Goal: Information Seeking & Learning: Compare options

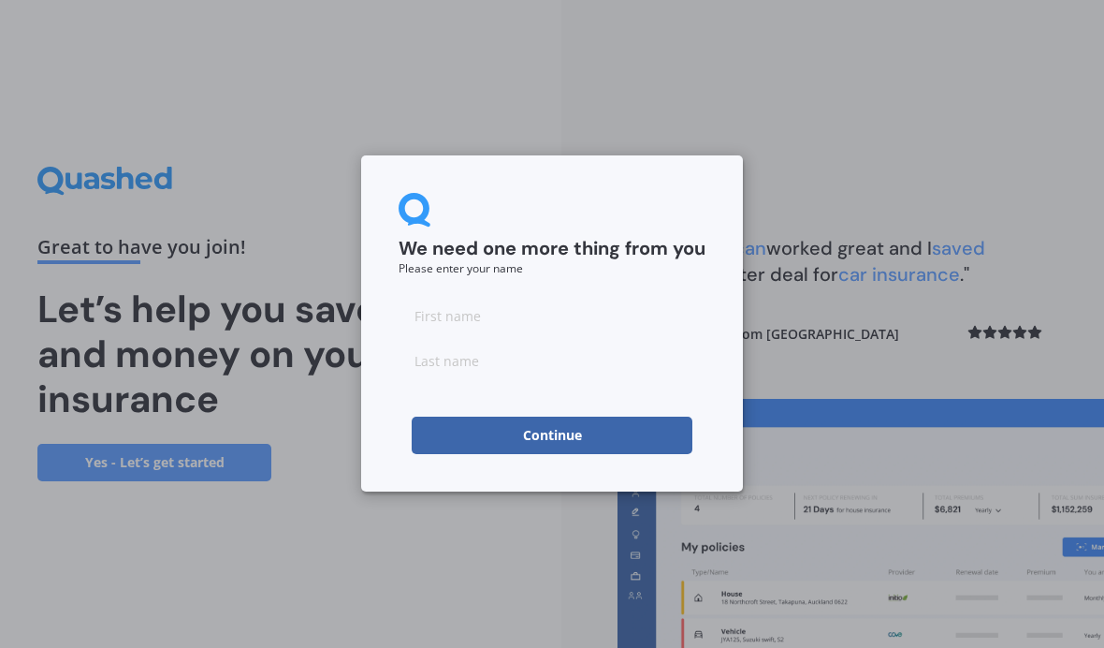
click at [465, 311] on input at bounding box center [552, 315] width 307 height 37
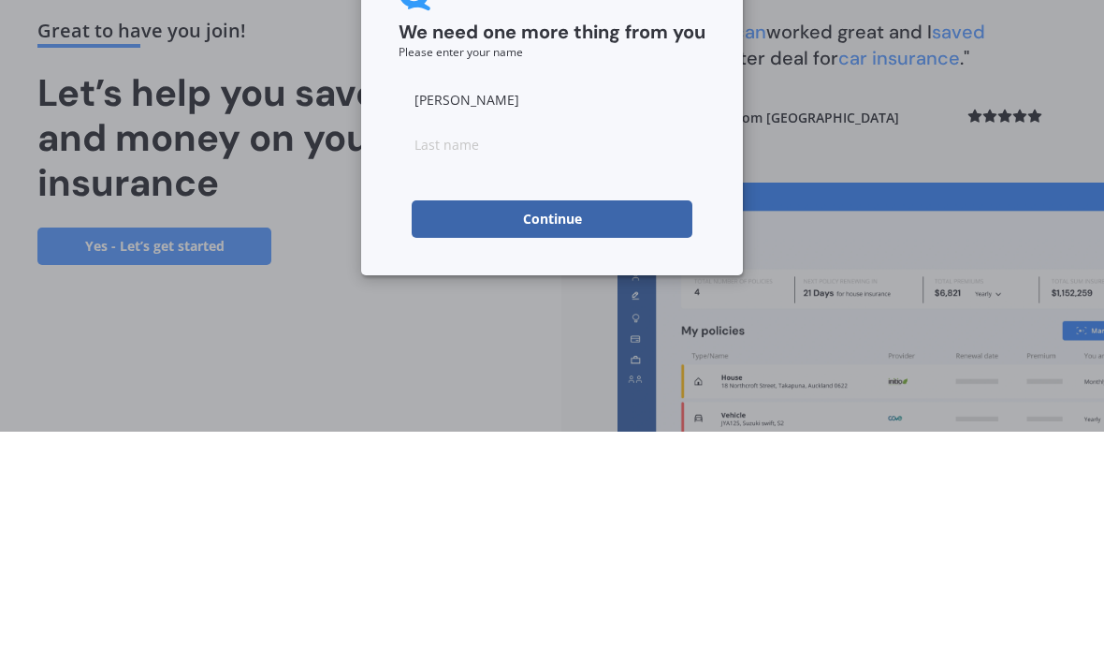
type input "[PERSON_NAME]"
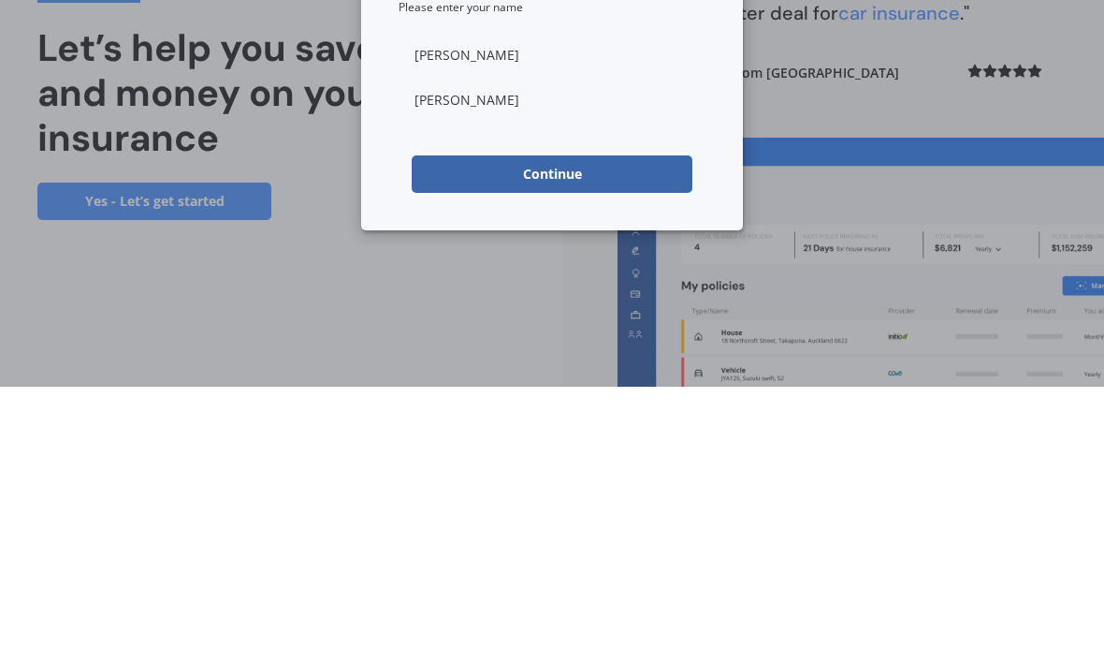
type input "[PERSON_NAME]"
click at [586, 417] on button "Continue" at bounding box center [552, 435] width 281 height 37
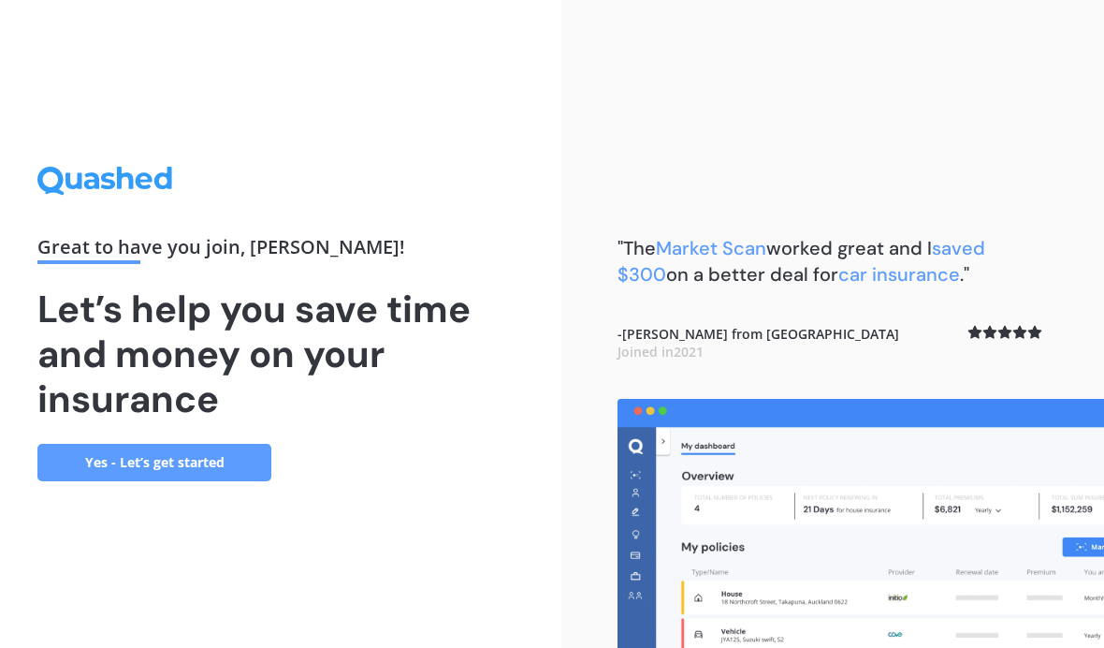
click at [193, 444] on link "Yes - Let’s get started" at bounding box center [154, 462] width 234 height 37
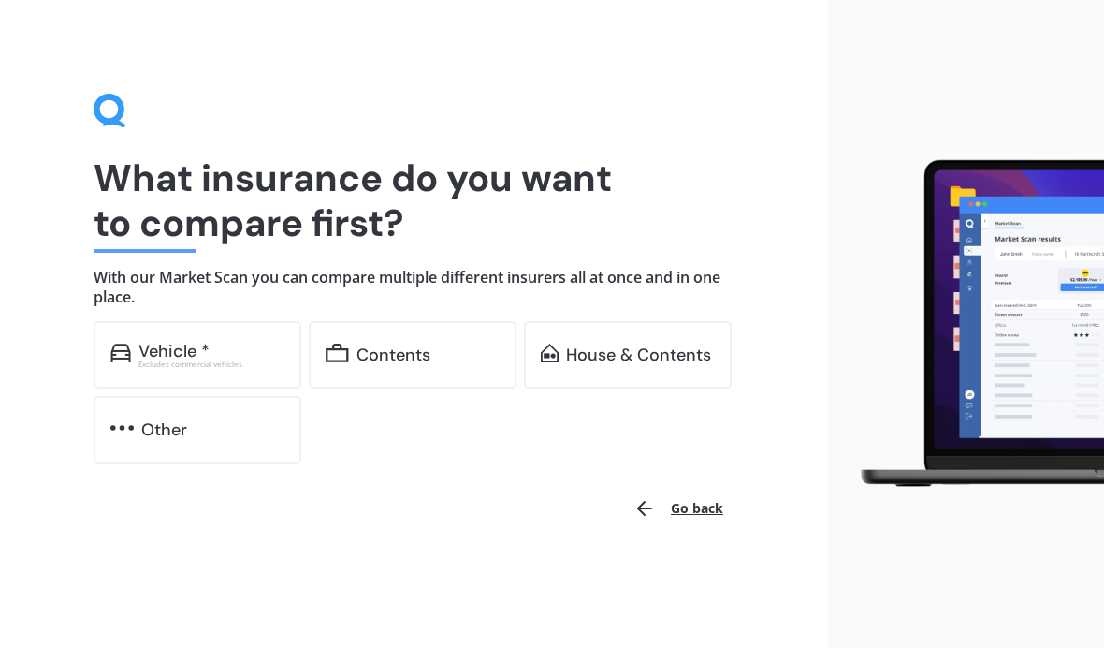
click at [404, 357] on div "Contents" at bounding box center [394, 354] width 74 height 19
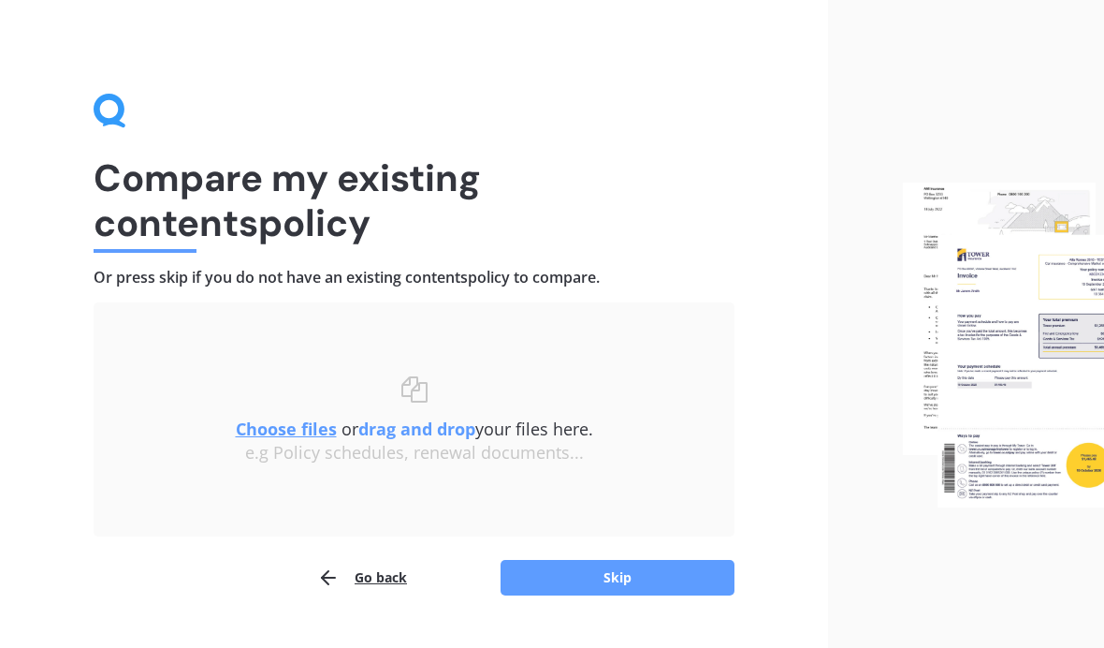
click at [285, 429] on u "Choose files" at bounding box center [286, 428] width 101 height 22
click at [428, 427] on b "drag and drop" at bounding box center [416, 428] width 117 height 22
click at [435, 428] on b "drag and drop" at bounding box center [416, 428] width 117 height 22
click at [306, 419] on u "Choose files" at bounding box center [286, 428] width 101 height 22
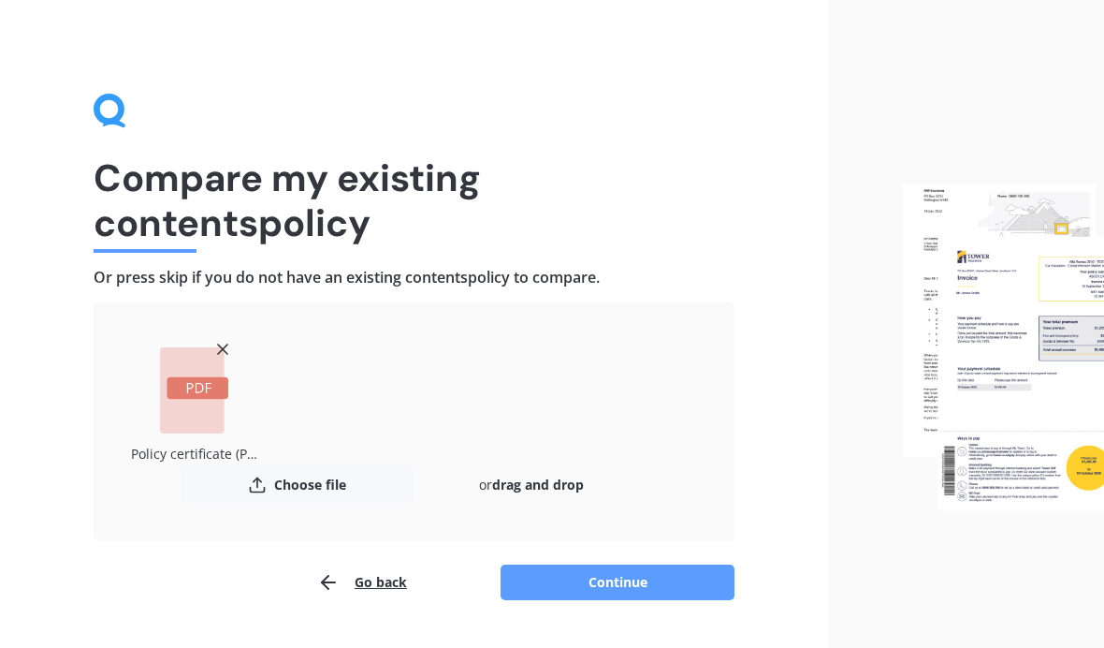
click at [632, 582] on button "Continue" at bounding box center [618, 582] width 234 height 36
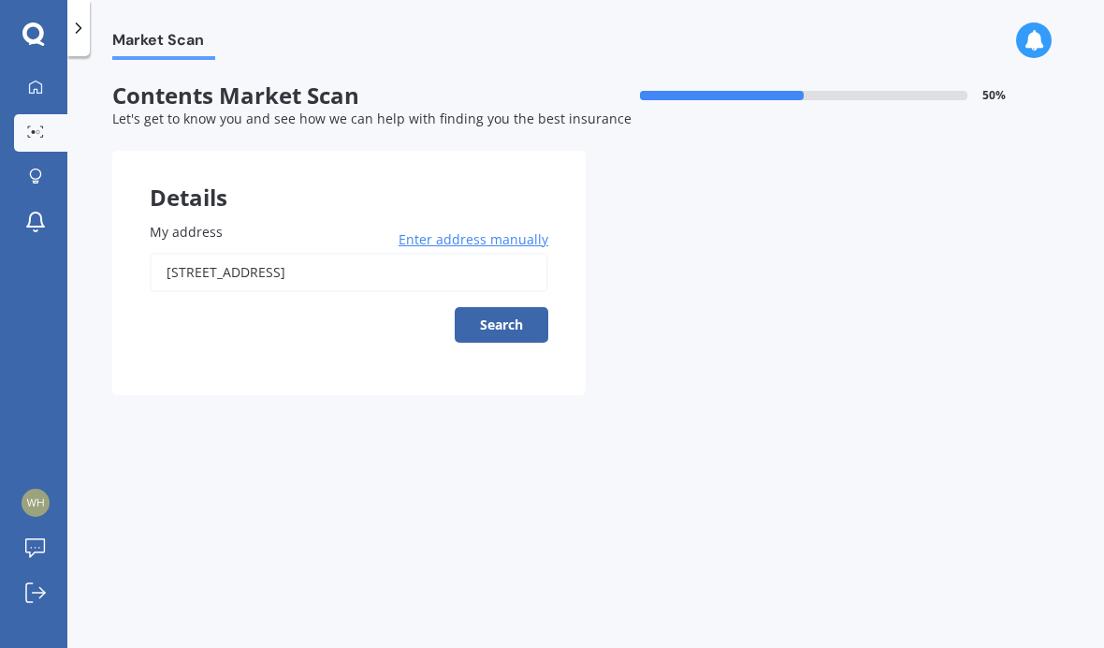
click at [504, 321] on button "Search" at bounding box center [502, 325] width 94 height 36
type input "[STREET_ADDRESS]"
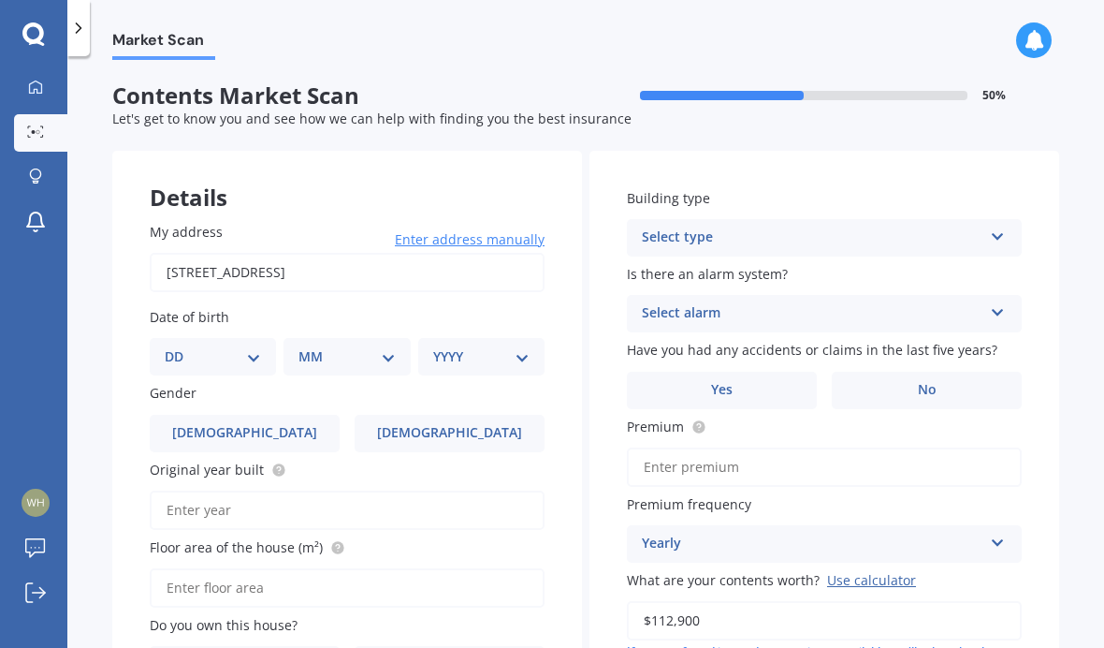
click at [256, 355] on select "DD 01 02 03 04 05 06 07 08 09 10 11 12 13 14 15 16 17 18 19 20 21 22 23 24 25 2…" at bounding box center [213, 356] width 96 height 21
select select "26"
click at [370, 348] on select "MM 01 02 03 04 05 06 07 08 09 10 11 12" at bounding box center [350, 356] width 89 height 21
select select "06"
click at [514, 353] on select "YYYY 2009 2008 2007 2006 2005 2004 2003 2002 2001 2000 1999 1998 1997 1996 1995…" at bounding box center [477, 356] width 89 height 21
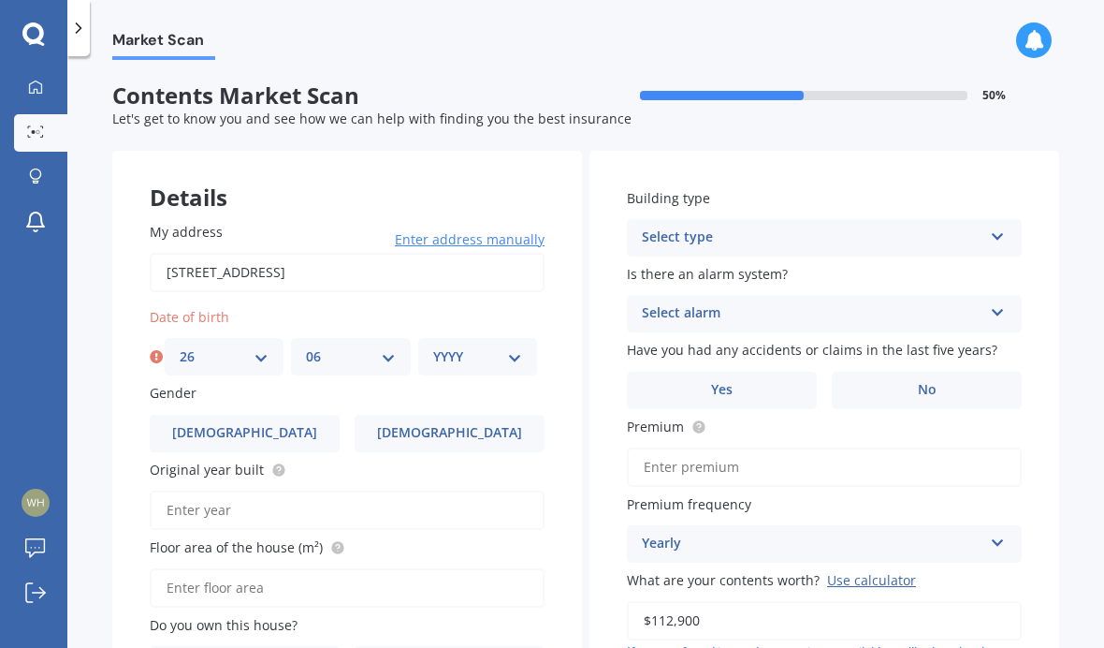
select select "1973"
click at [451, 438] on label "[DEMOGRAPHIC_DATA]" at bounding box center [450, 433] width 190 height 37
click at [0, 0] on input "[DEMOGRAPHIC_DATA]" at bounding box center [0, 0] width 0 height 0
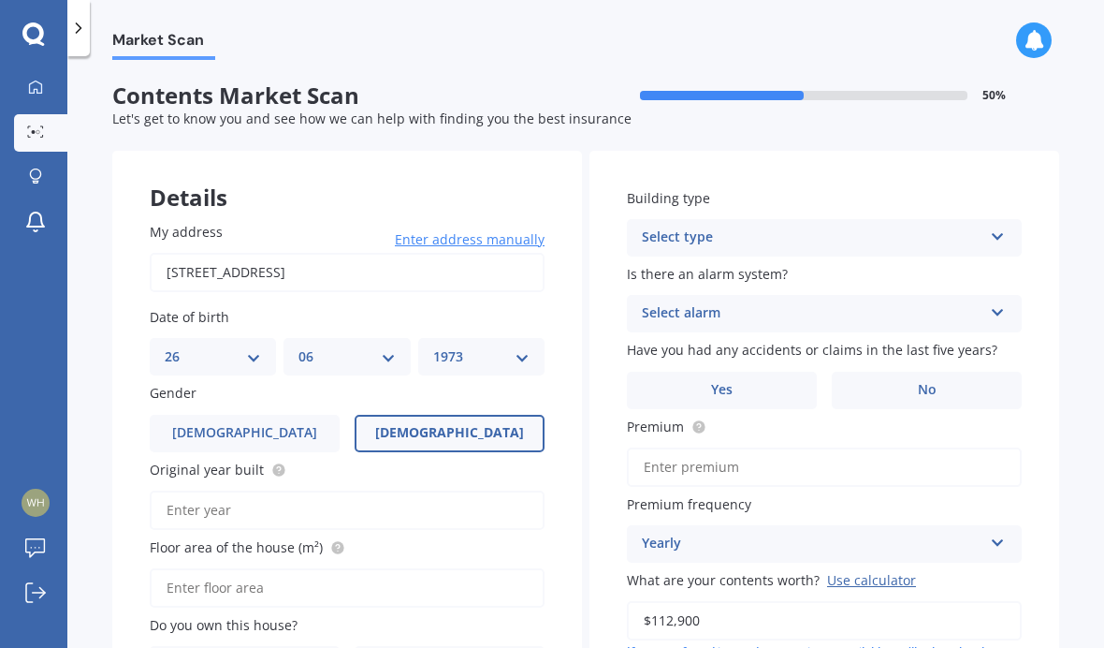
click at [285, 499] on input "Original year built" at bounding box center [347, 509] width 395 height 39
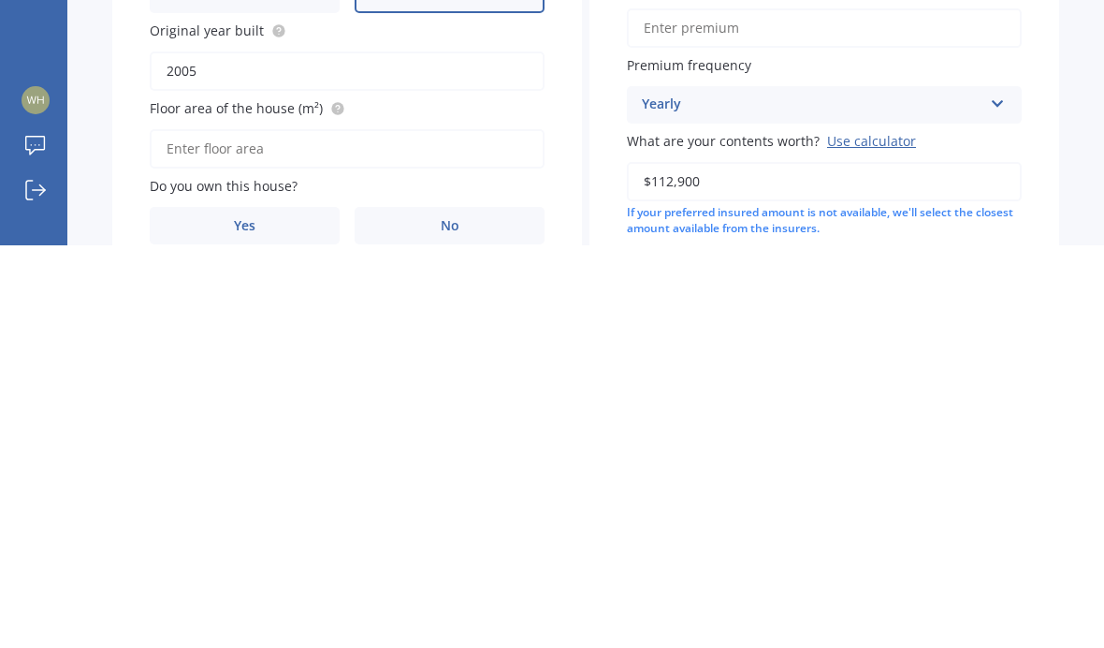
scroll to position [56, 0]
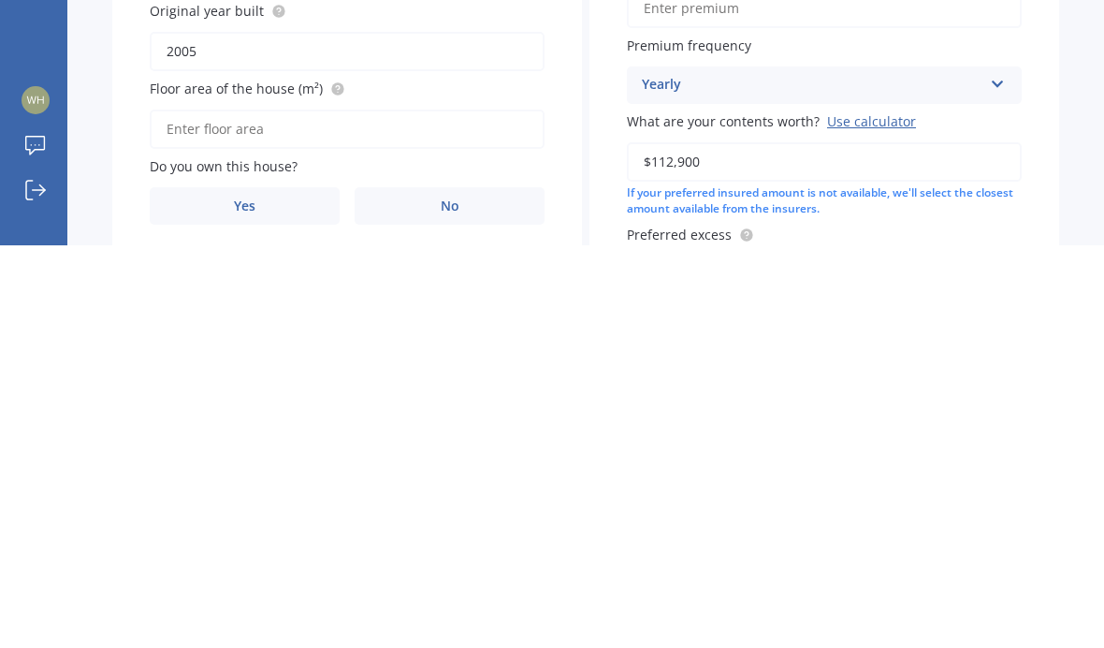
type input "2005"
click at [380, 512] on input "Floor area of the house (m²)" at bounding box center [347, 531] width 395 height 39
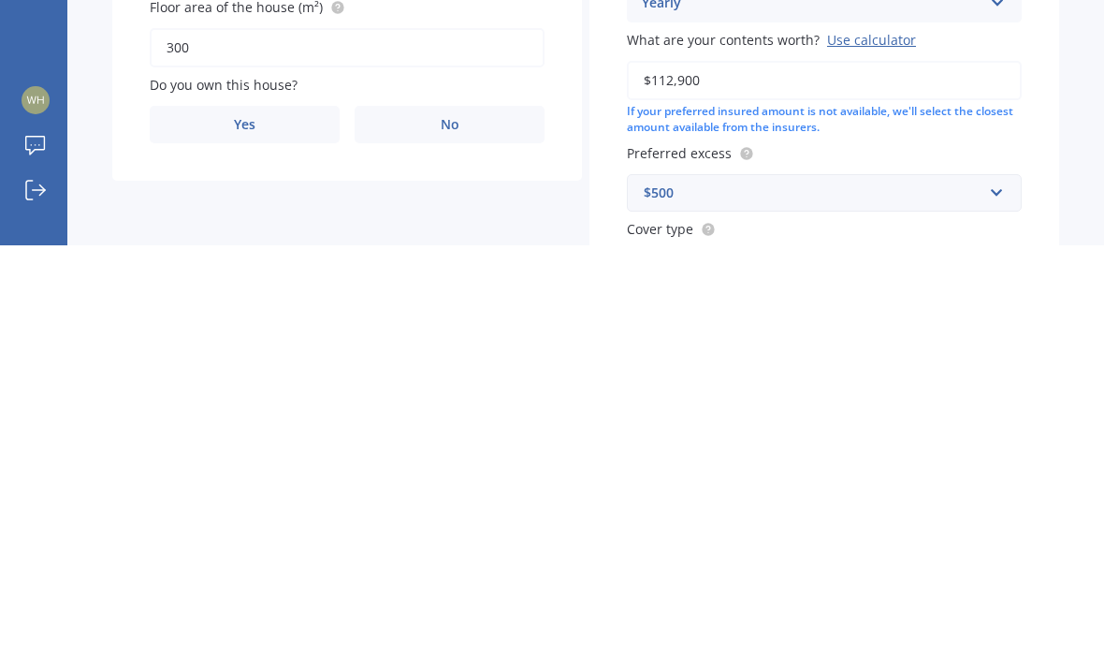
scroll to position [142, 0]
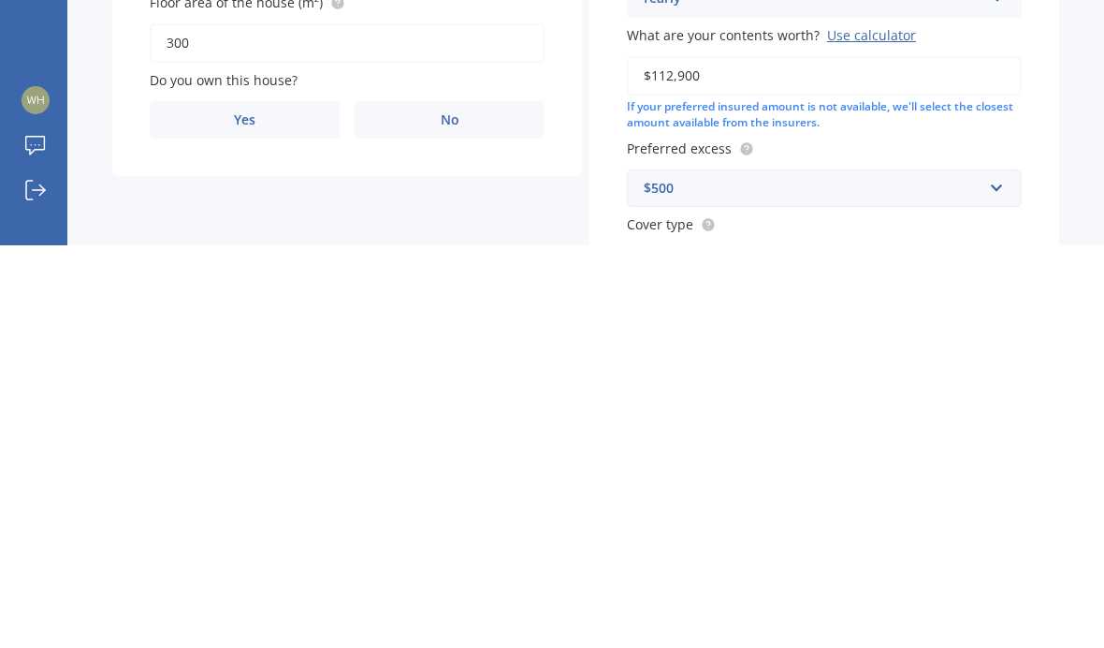
type input "300"
click at [268, 504] on label "Yes" at bounding box center [245, 522] width 190 height 37
click at [0, 0] on input "Yes" at bounding box center [0, 0] width 0 height 0
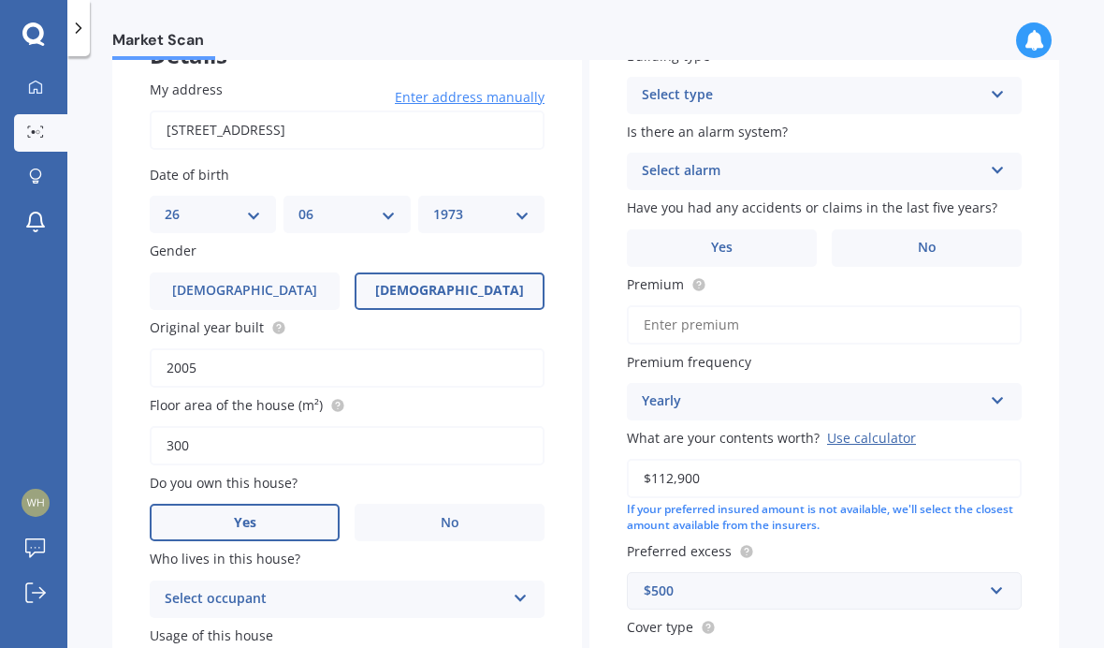
click at [525, 588] on icon at bounding box center [521, 594] width 16 height 13
click at [395, 619] on div "Owner" at bounding box center [347, 636] width 393 height 34
click at [326, 588] on div "Permanent" at bounding box center [347, 605] width 393 height 34
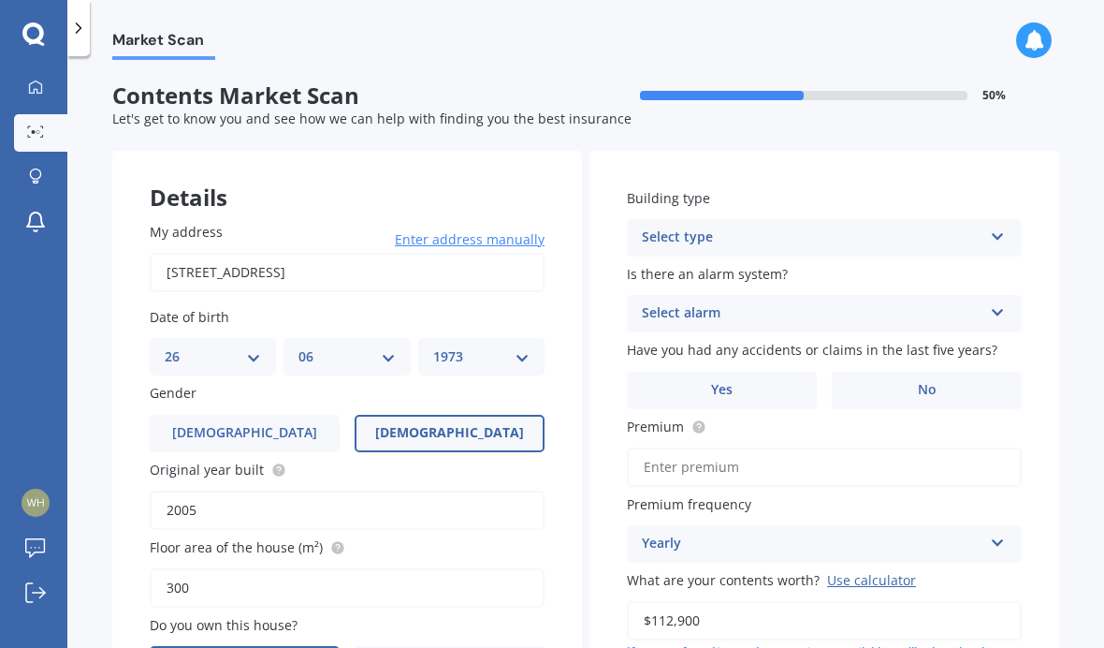
scroll to position [0, 0]
click at [997, 227] on icon at bounding box center [998, 233] width 16 height 13
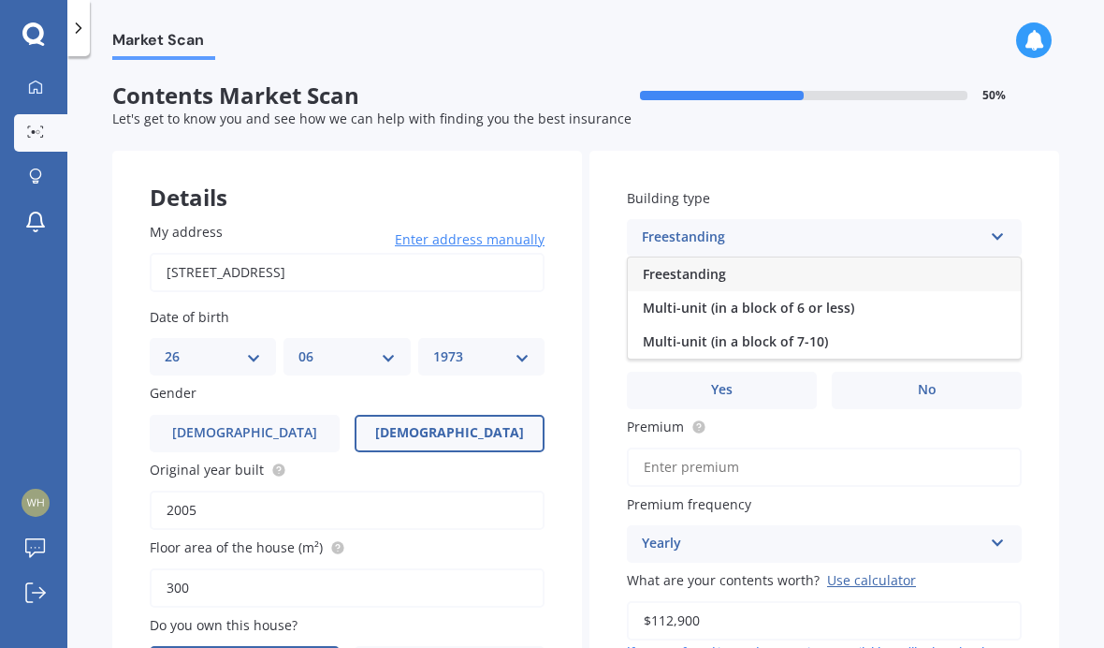
click at [709, 265] on span "Freestanding" at bounding box center [684, 274] width 83 height 18
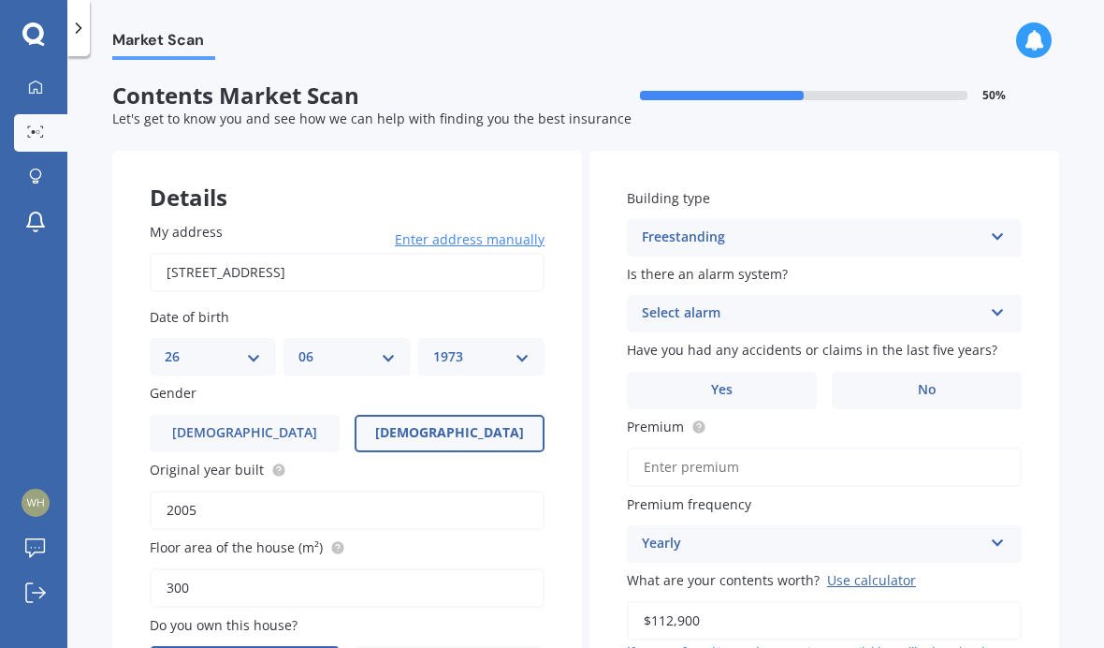
click at [990, 295] on div "Select alarm Yes, monitored Yes, not monitored No" at bounding box center [824, 313] width 395 height 37
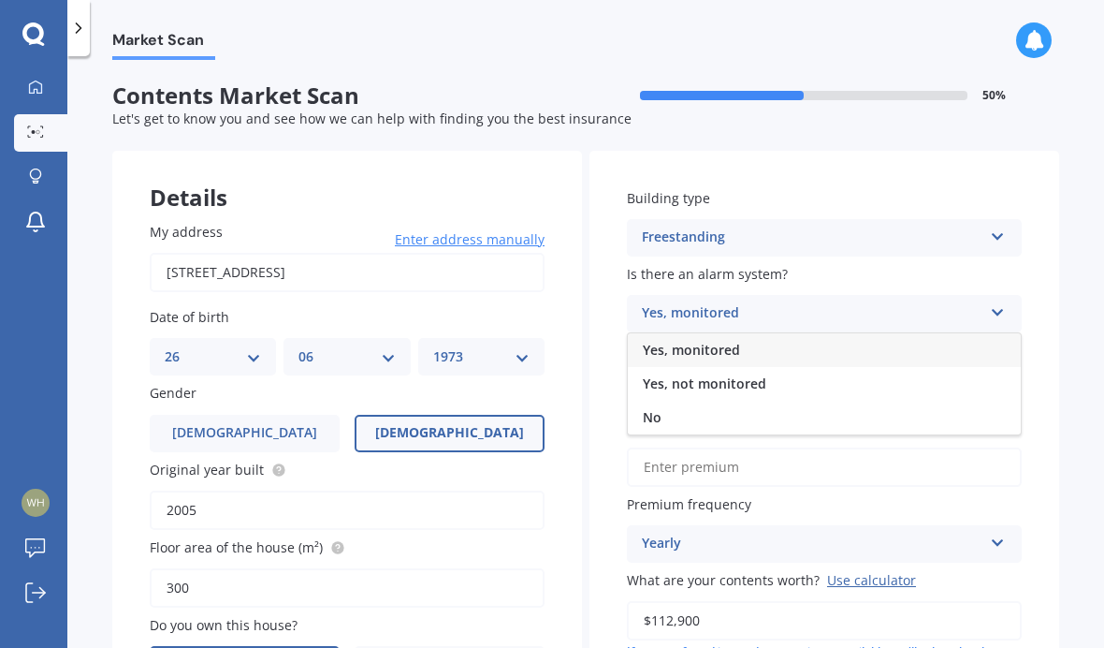
click at [664, 401] on div "No" at bounding box center [824, 418] width 393 height 34
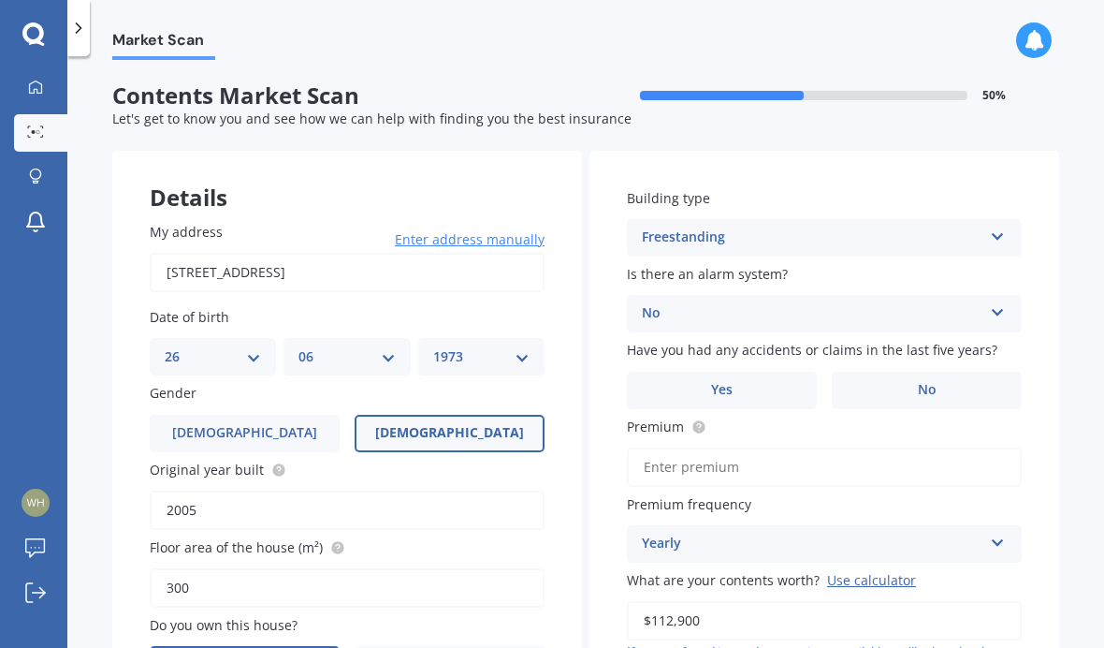
click at [924, 382] on span "No" at bounding box center [927, 390] width 19 height 16
click at [0, 0] on input "No" at bounding box center [0, 0] width 0 height 0
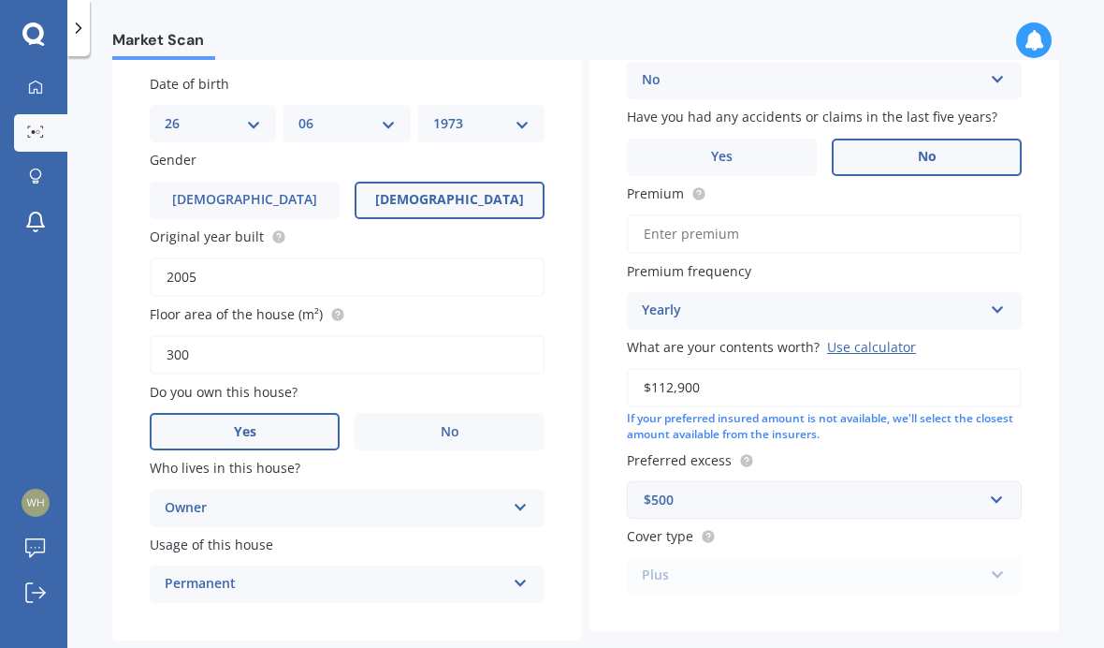
scroll to position [233, 0]
click at [700, 214] on input "Premium" at bounding box center [824, 233] width 395 height 39
click at [723, 267] on span "Premium frequency" at bounding box center [689, 271] width 124 height 18
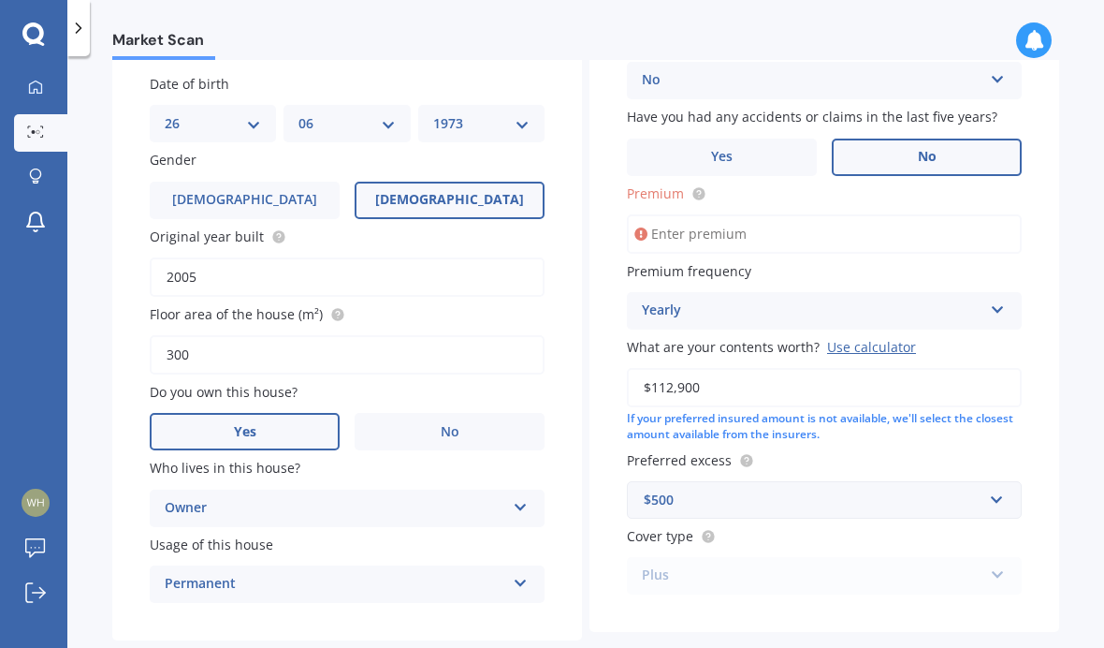
click at [999, 307] on icon at bounding box center [998, 306] width 16 height 13
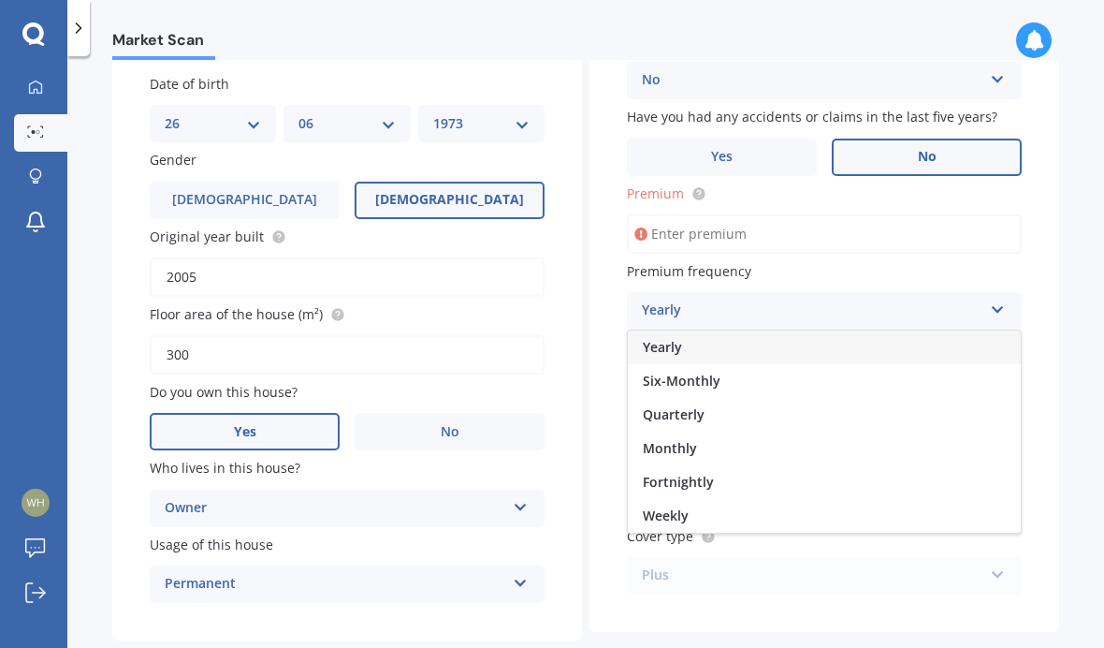
click at [990, 305] on div "Yearly Yearly Six-Monthly Quarterly Monthly Fortnightly Weekly" at bounding box center [824, 310] width 395 height 37
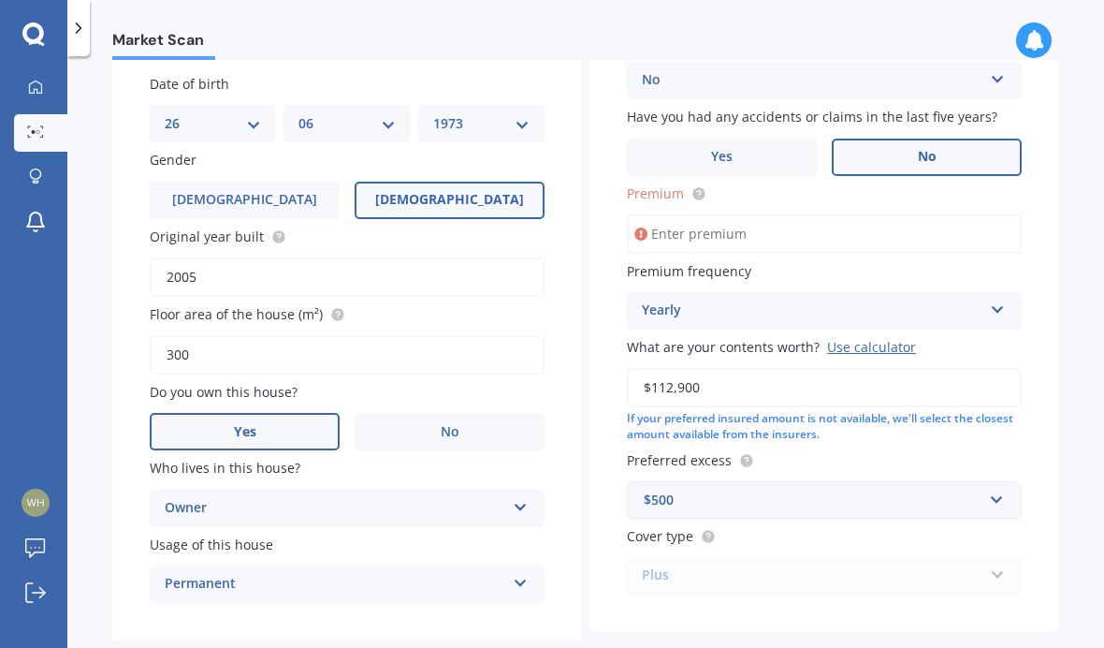
click at [735, 237] on input "Premium" at bounding box center [824, 233] width 395 height 39
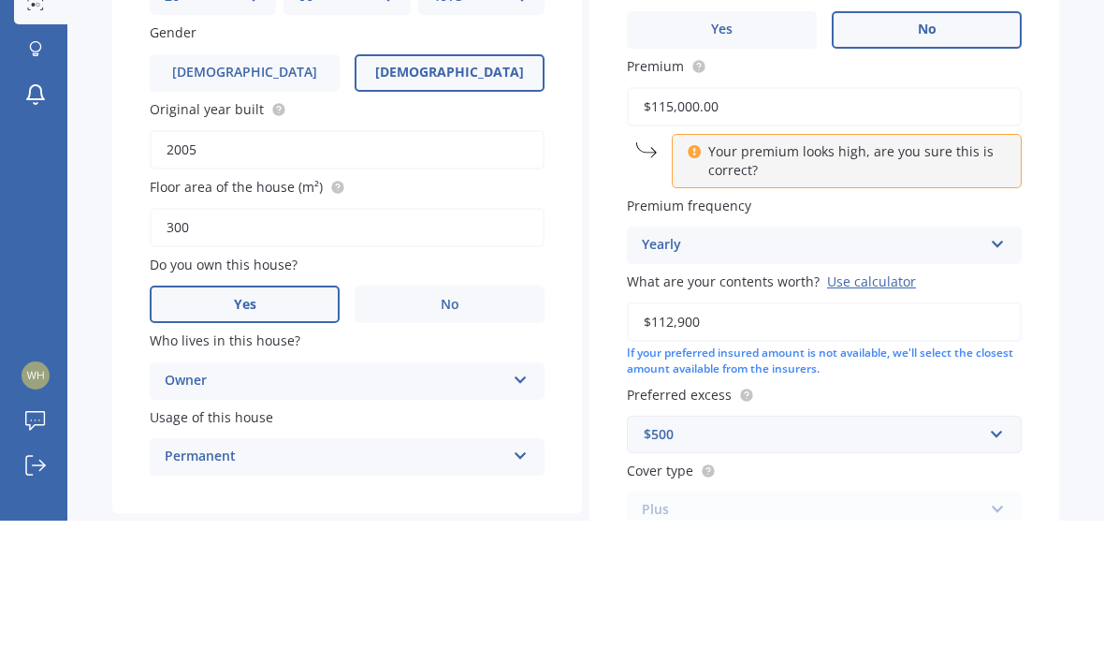
scroll to position [77, 0]
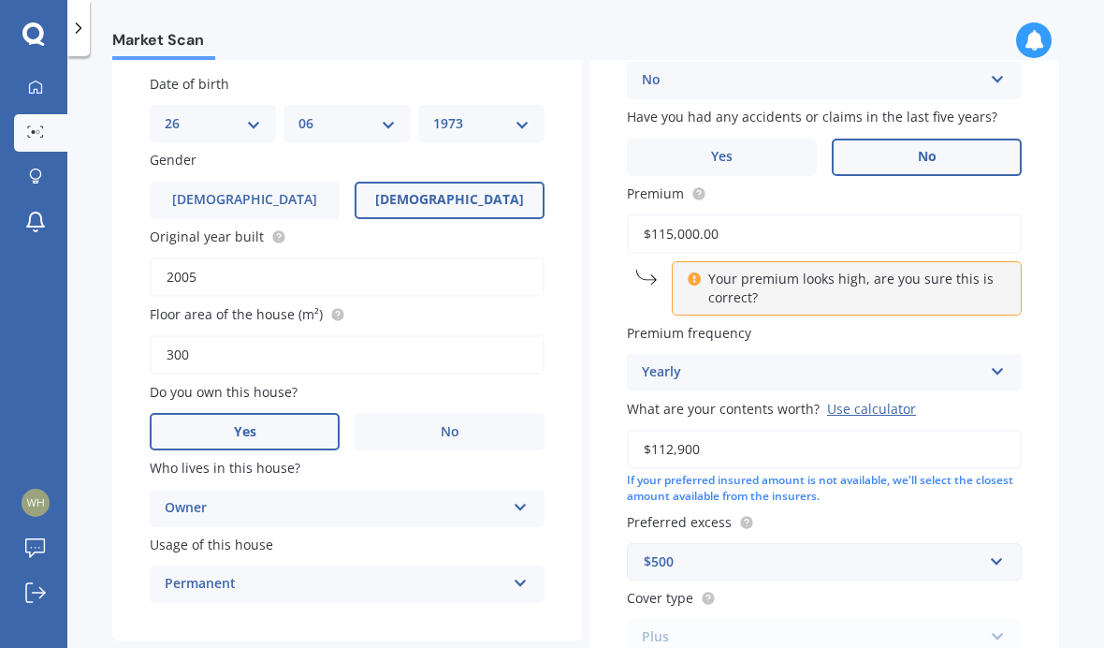
click at [817, 214] on input "$115,000.00" at bounding box center [824, 233] width 395 height 39
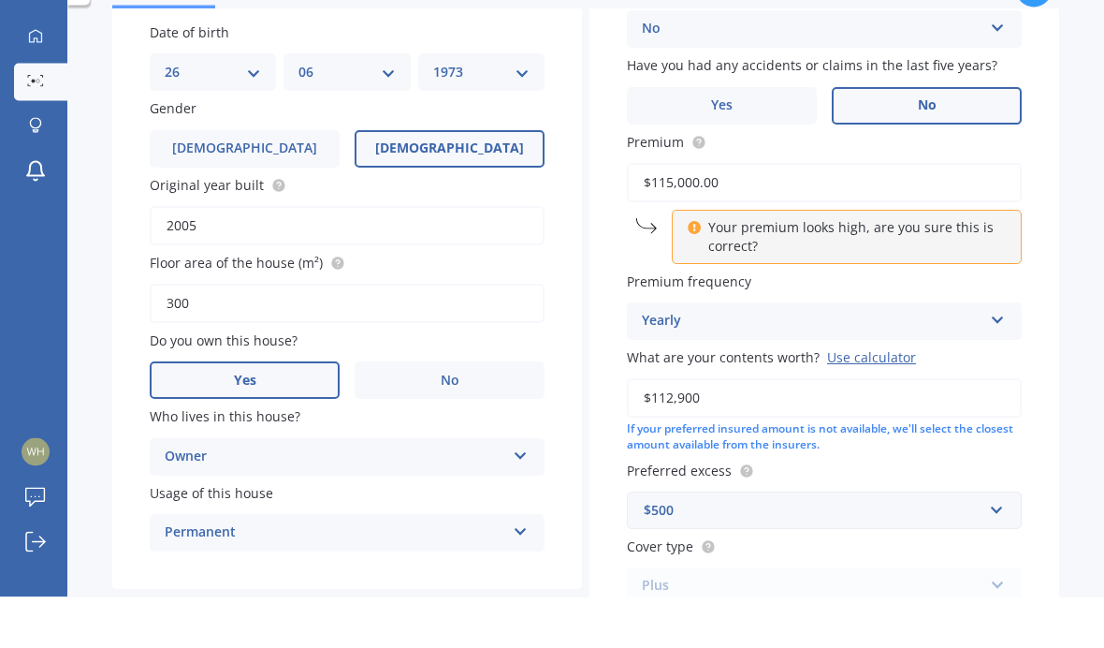
click at [797, 270] on p "Your premium looks high, are you sure this is correct?" at bounding box center [854, 288] width 290 height 37
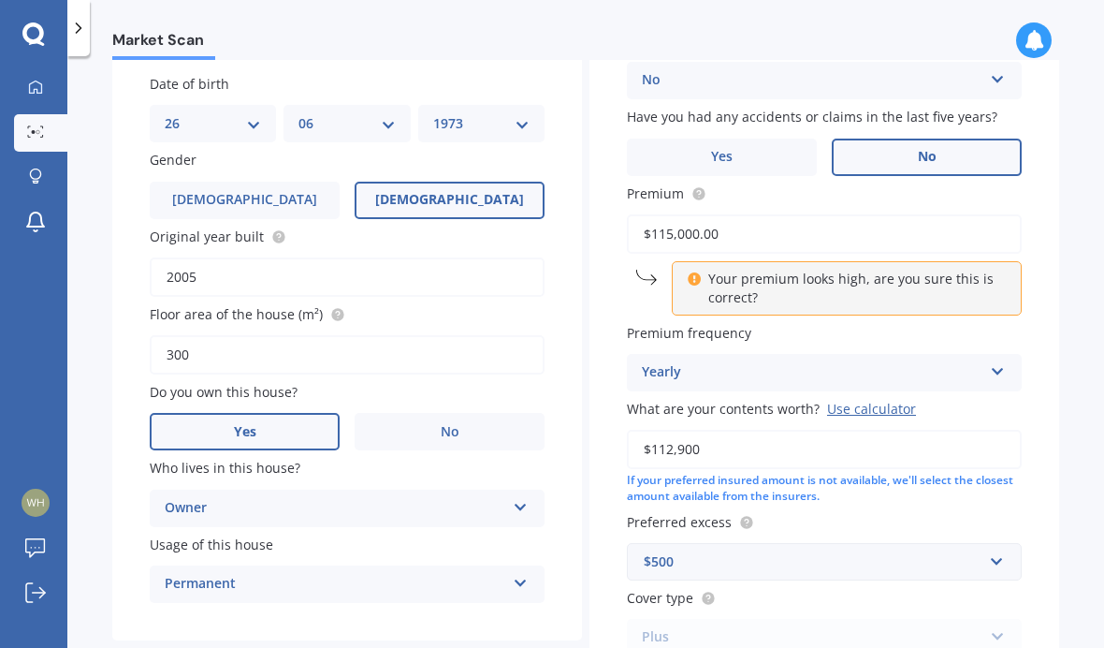
click at [782, 214] on input "$115,000.00" at bounding box center [824, 233] width 395 height 39
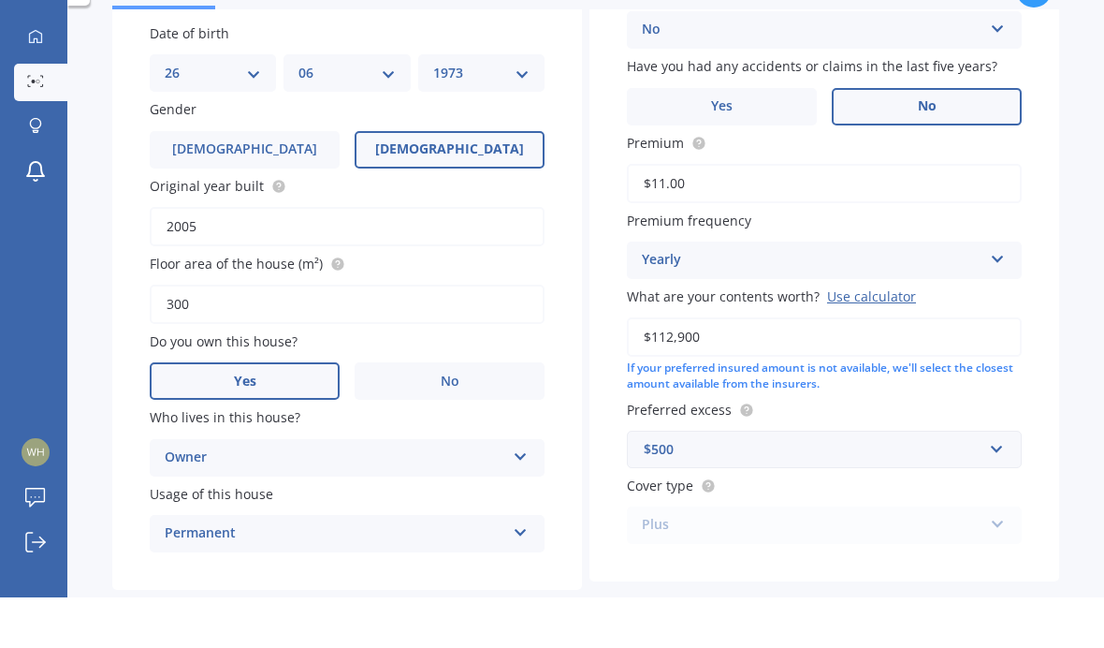
type input "$1.00"
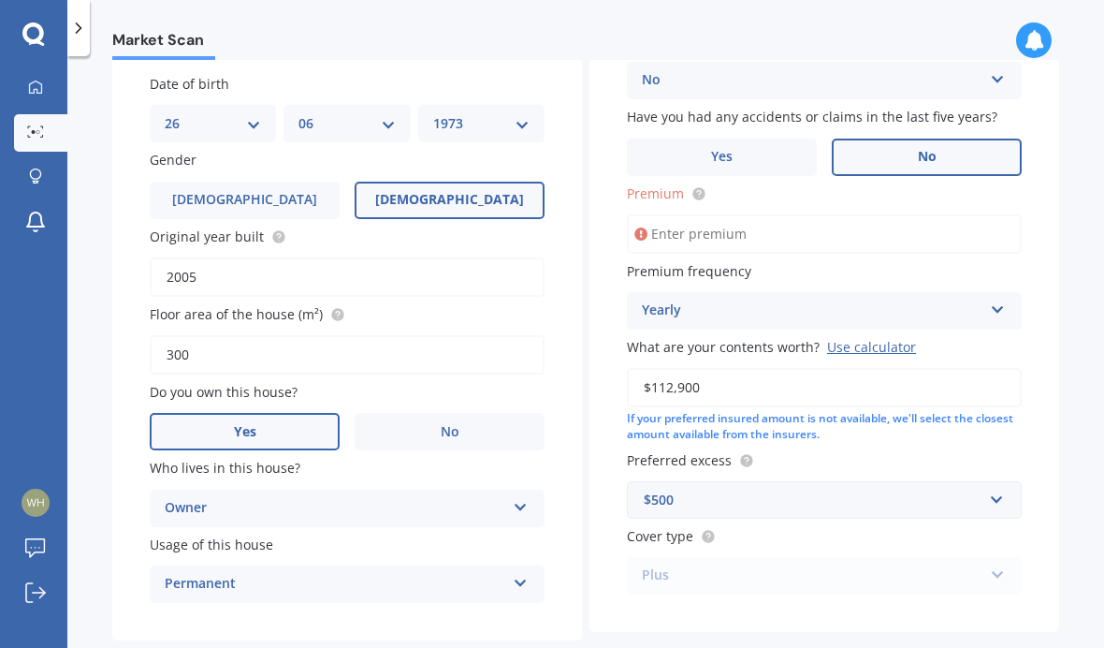
click at [794, 214] on input "Premium" at bounding box center [824, 233] width 395 height 39
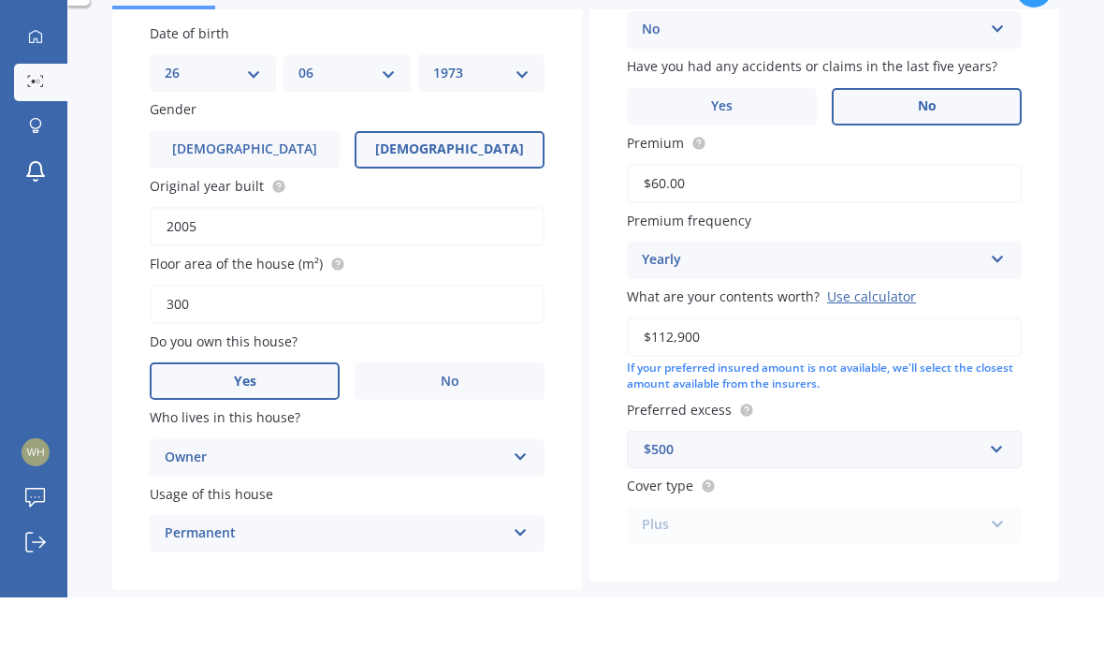
type input "$600.00"
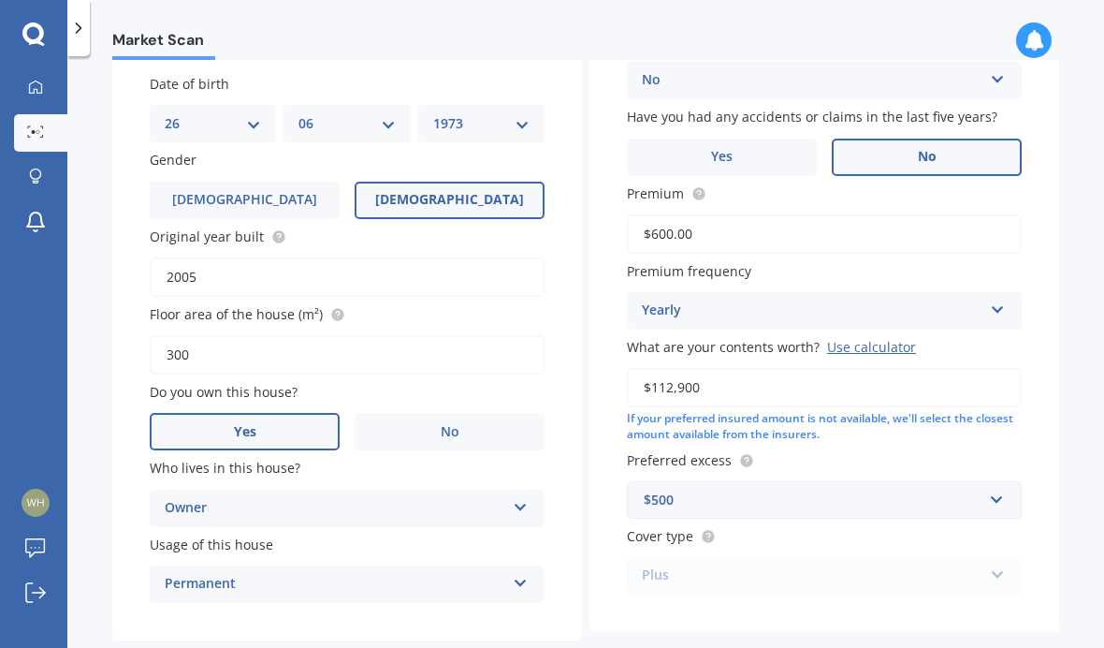
select select "26"
select select "06"
select select "1973"
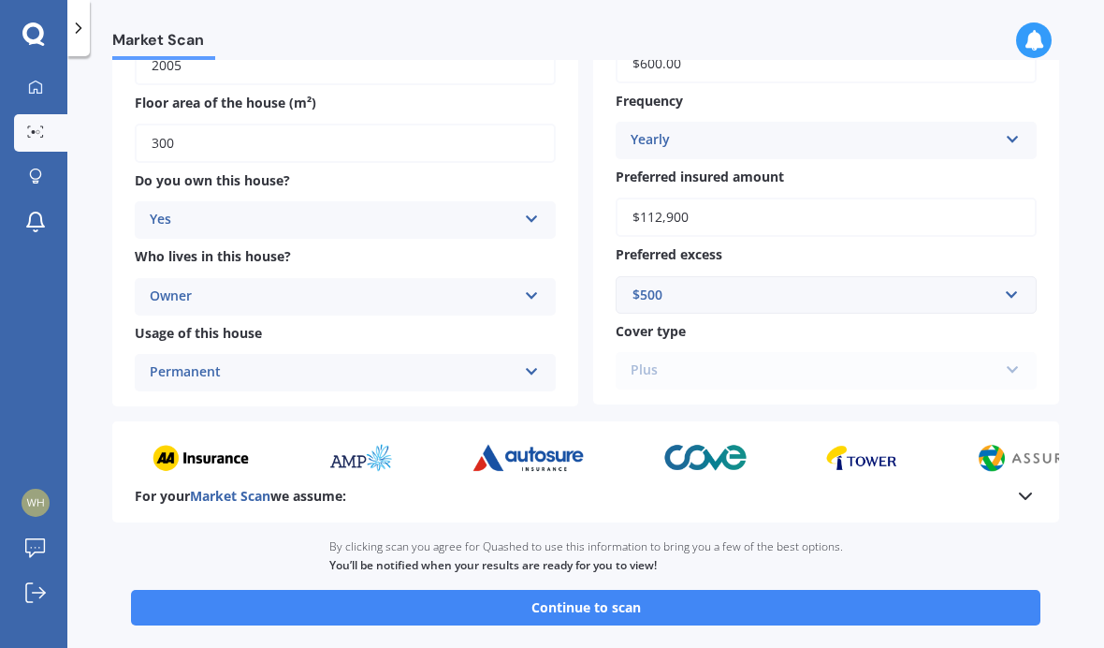
scroll to position [380, 0]
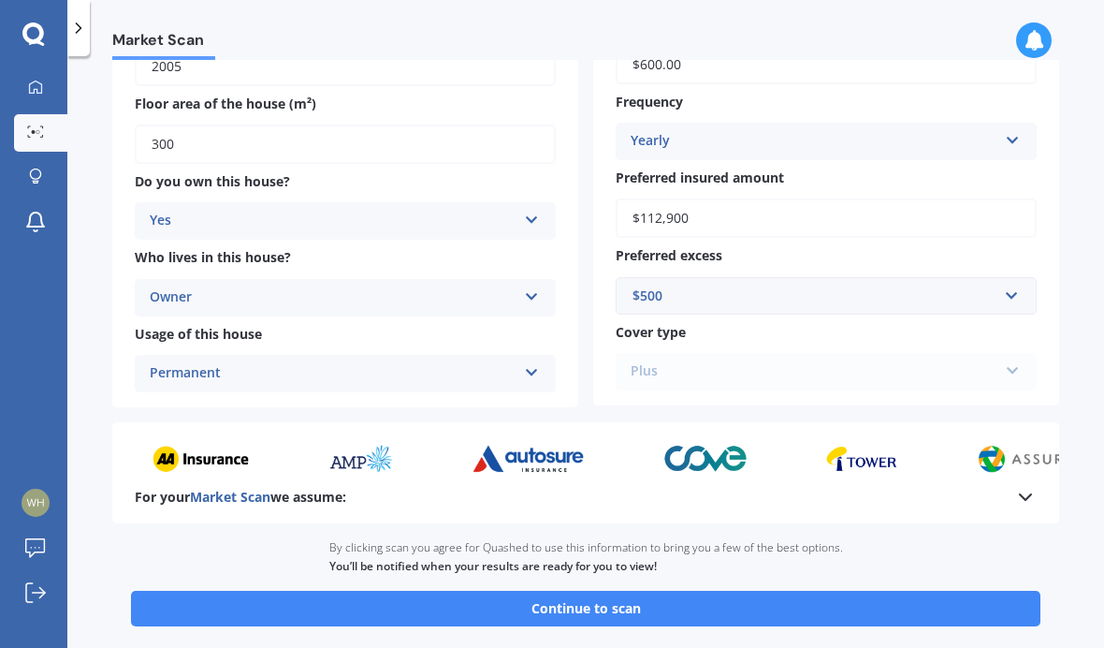
click at [621, 591] on button "Continue to scan" at bounding box center [586, 609] width 910 height 36
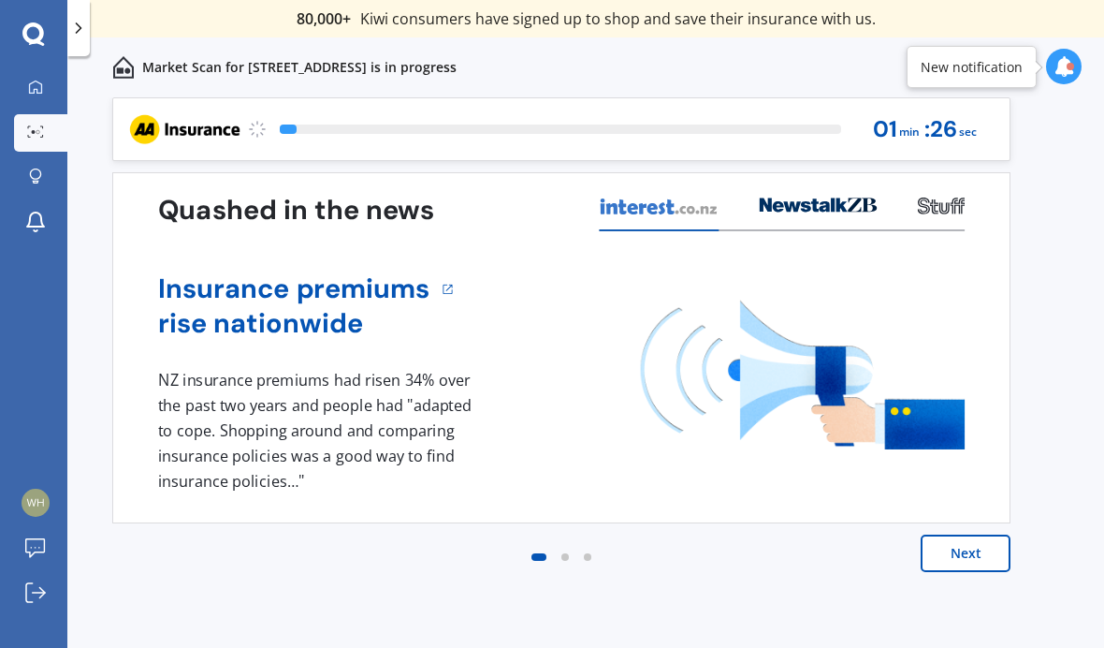
click at [984, 563] on button "Next" at bounding box center [966, 552] width 90 height 37
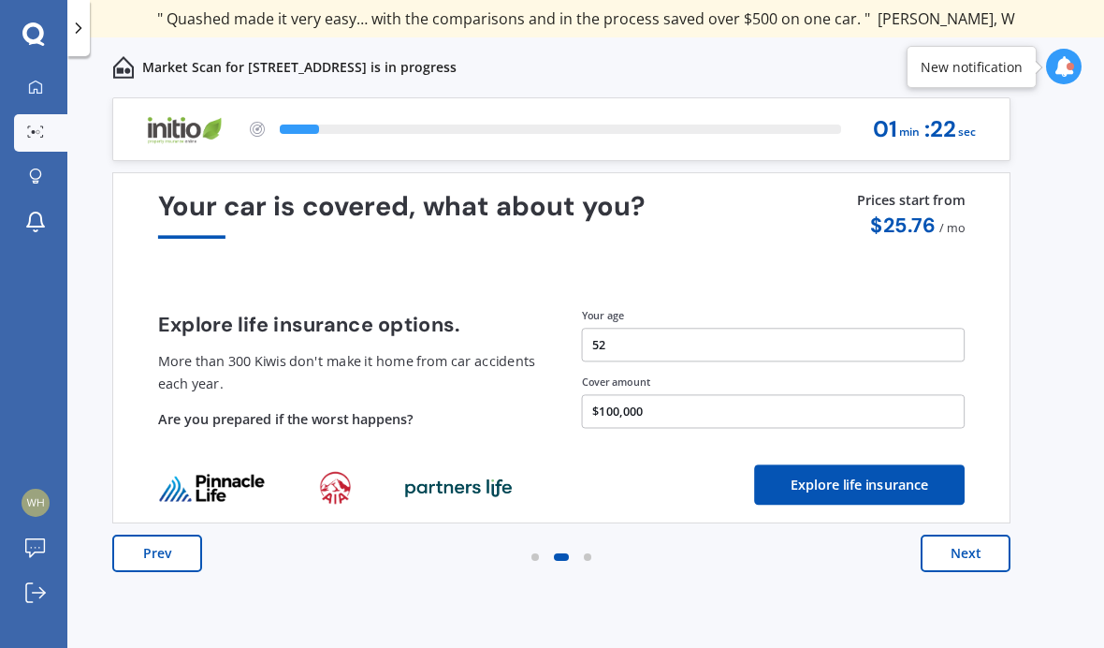
click at [967, 557] on button "Next" at bounding box center [966, 552] width 90 height 37
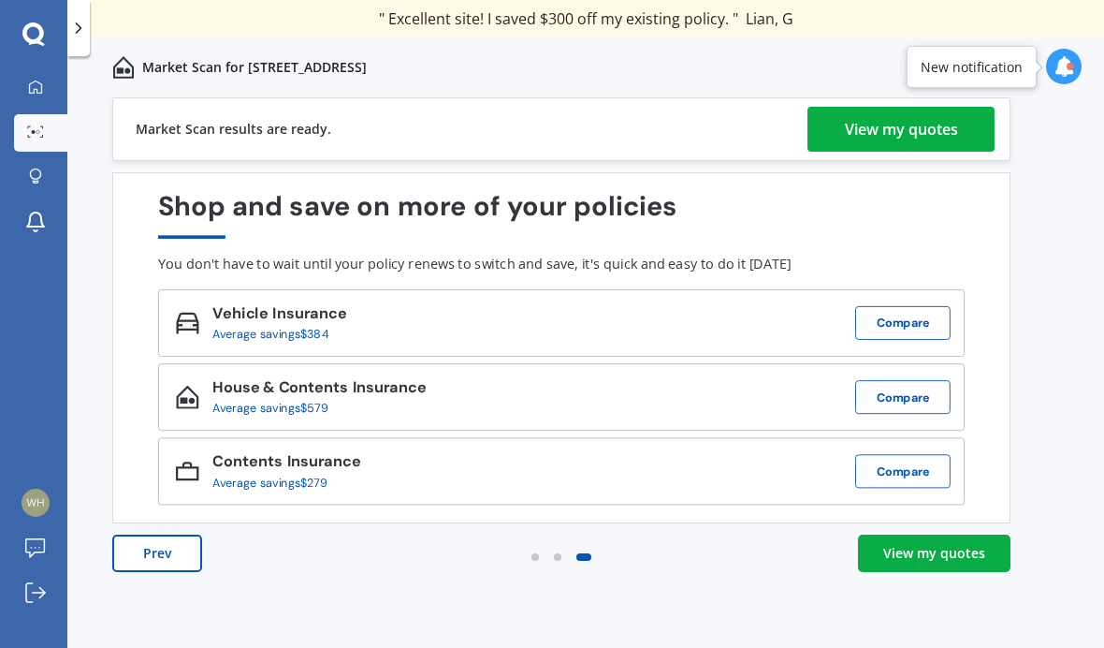
click at [955, 561] on div "View my quotes" at bounding box center [935, 553] width 102 height 19
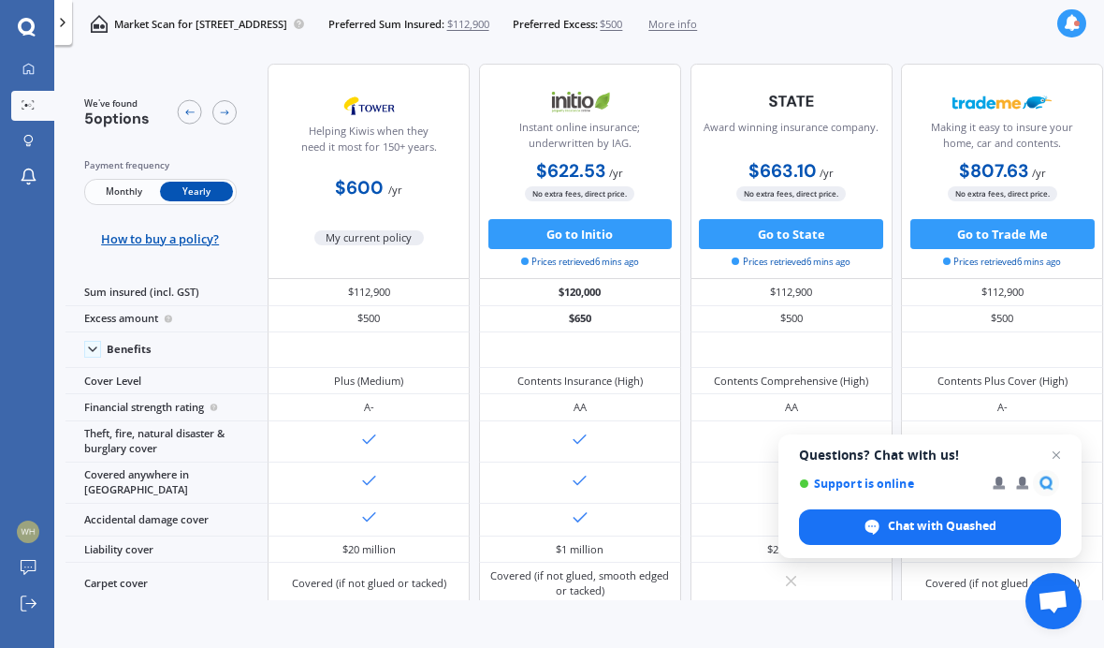
click at [1059, 532] on div "Chat with Quashed" at bounding box center [930, 527] width 262 height 36
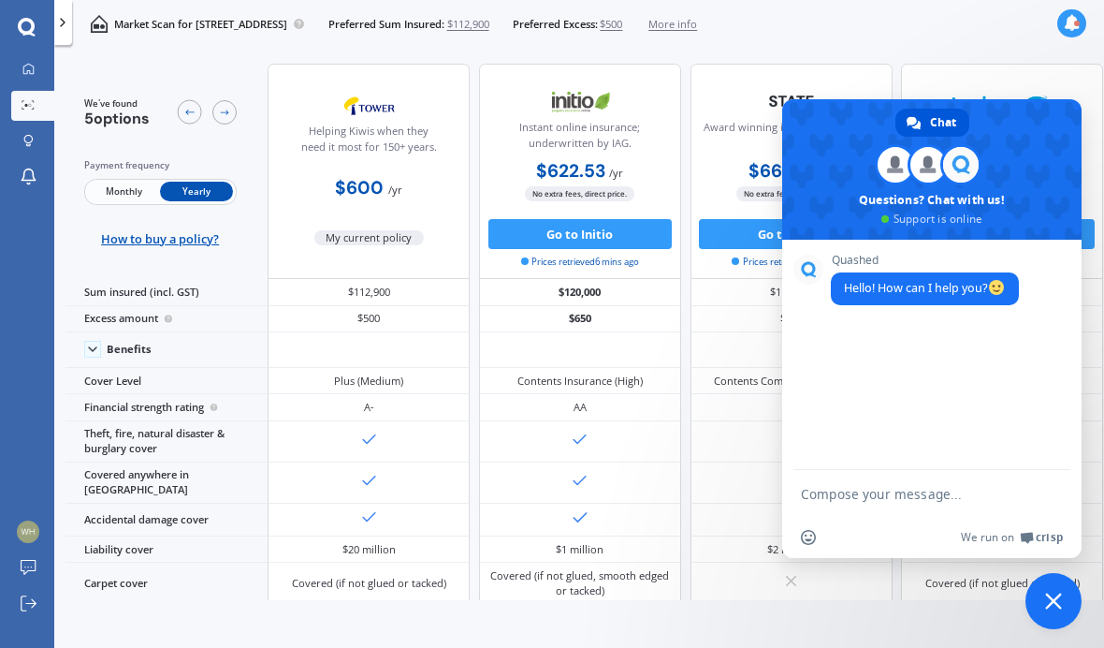
click at [1050, 647] on html "We are experiencing high volume of Market Scans . Just a heads up we will have …" at bounding box center [552, 324] width 1104 height 648
click at [1051, 647] on html "We are experiencing high volume of Market Scans . Just a heads up we will have …" at bounding box center [552, 324] width 1104 height 648
click at [1056, 647] on html "We are experiencing high volume of Market Scans . Just a heads up we will have …" at bounding box center [552, 324] width 1104 height 648
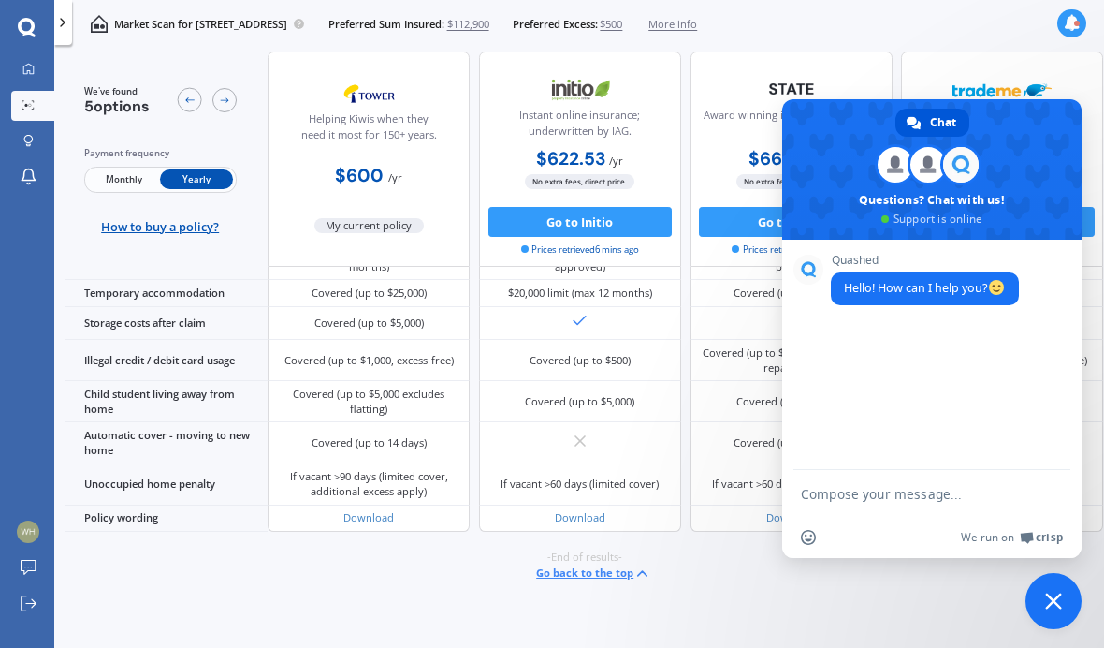
scroll to position [1255, 0]
